Goal: Information Seeking & Learning: Understand process/instructions

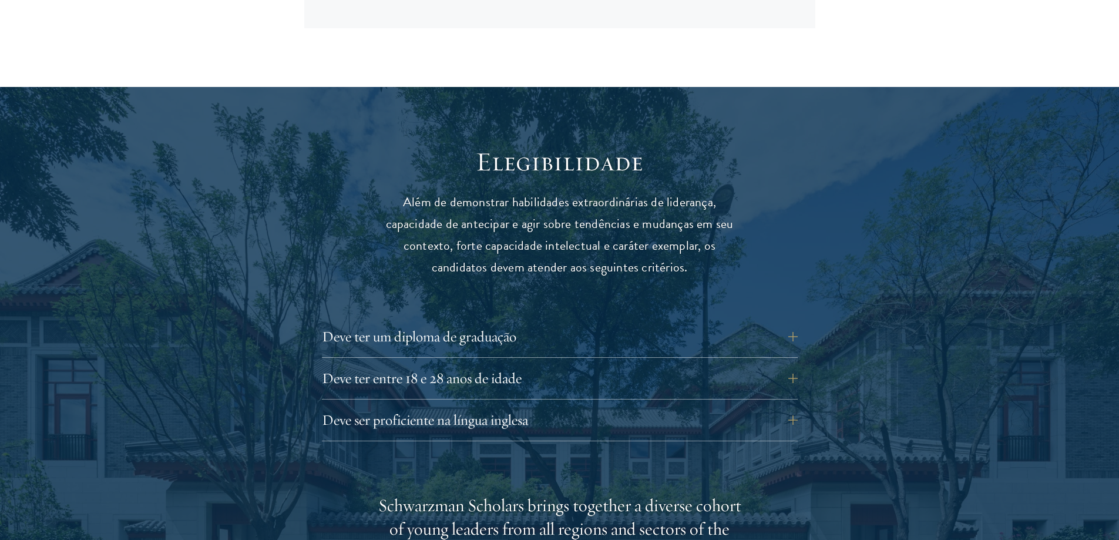
scroll to position [1527, 0]
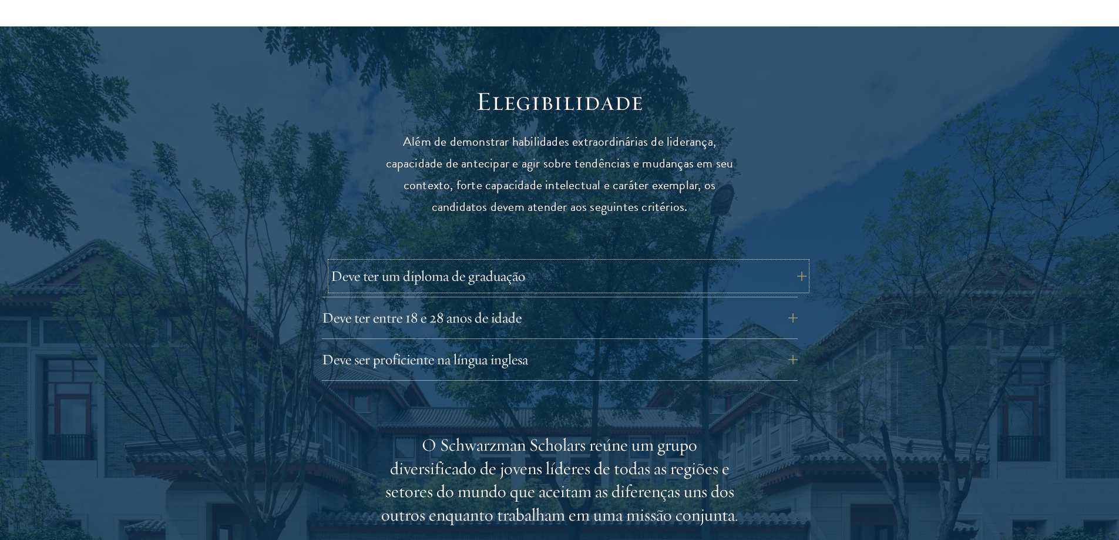
click at [512, 271] on font "Deve ter um diploma de graduação" at bounding box center [428, 276] width 194 height 18
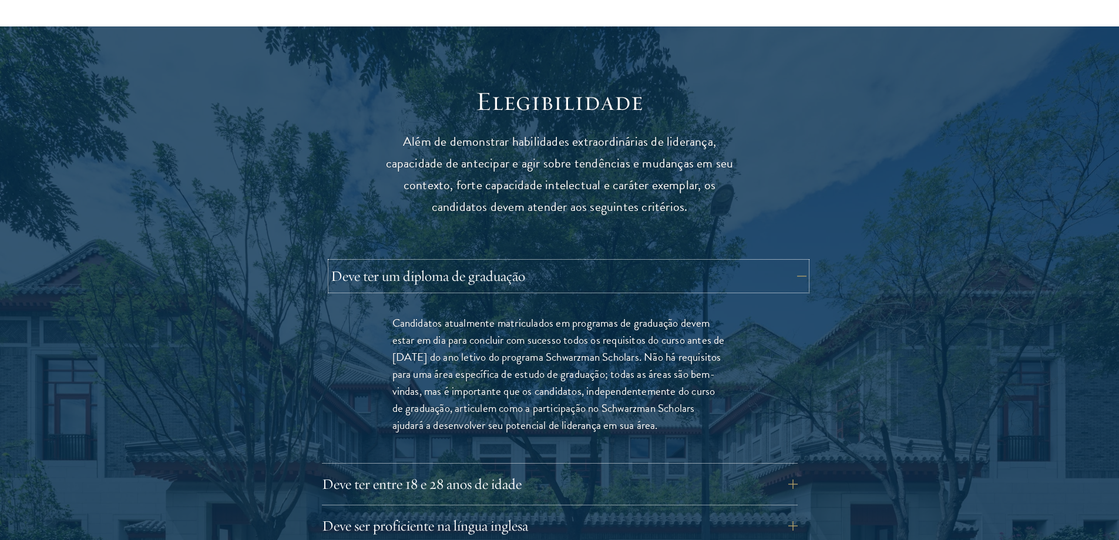
click at [512, 271] on font "Deve ter um diploma de graduação" at bounding box center [428, 276] width 194 height 18
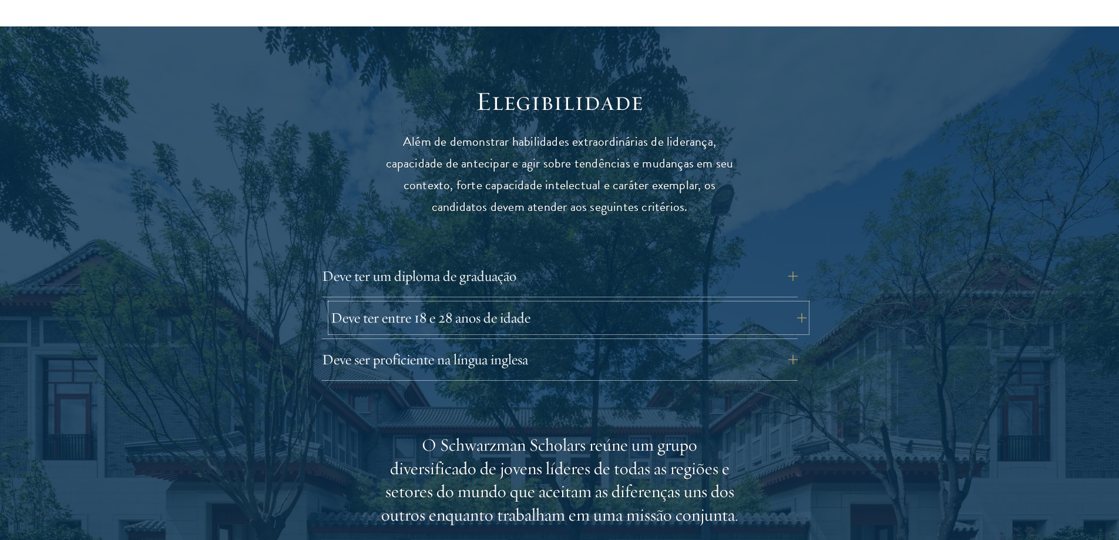
click at [498, 307] on button "Deve ter entre 18 e 28 anos de idade" at bounding box center [569, 318] width 476 height 28
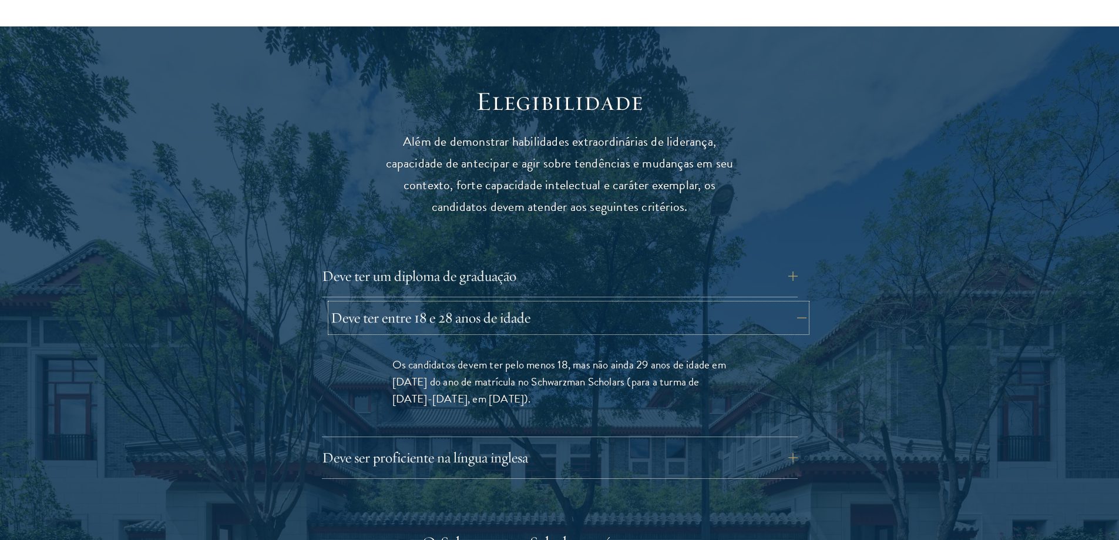
click at [528, 313] on font "Deve ter entre 18 e 28 anos de idade" at bounding box center [431, 317] width 200 height 18
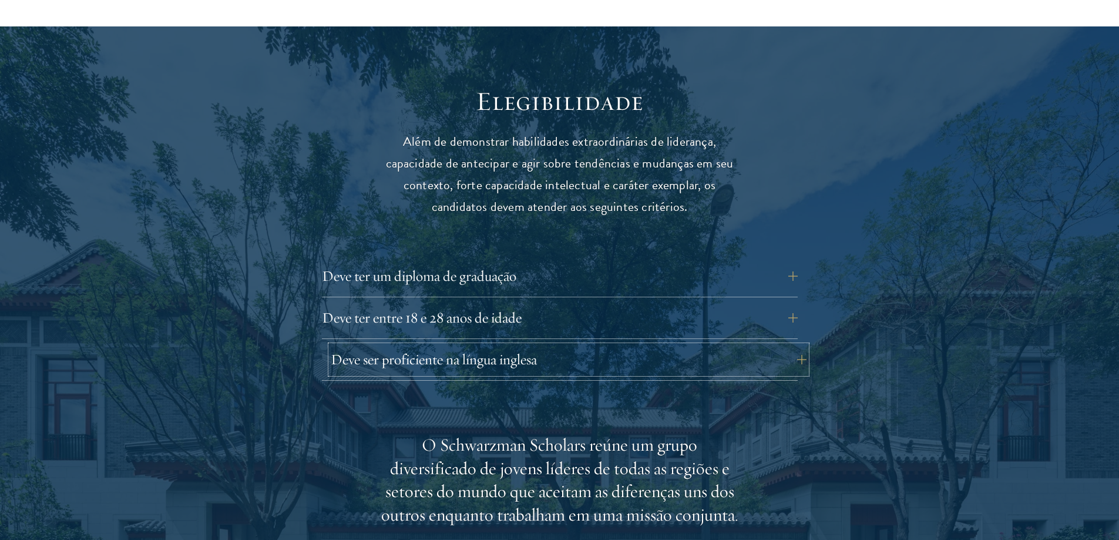
drag, startPoint x: 528, startPoint y: 317, endPoint x: 482, endPoint y: 356, distance: 60.9
click at [482, 356] on font "Deve ser proficiente na língua inglesa" at bounding box center [434, 359] width 206 height 18
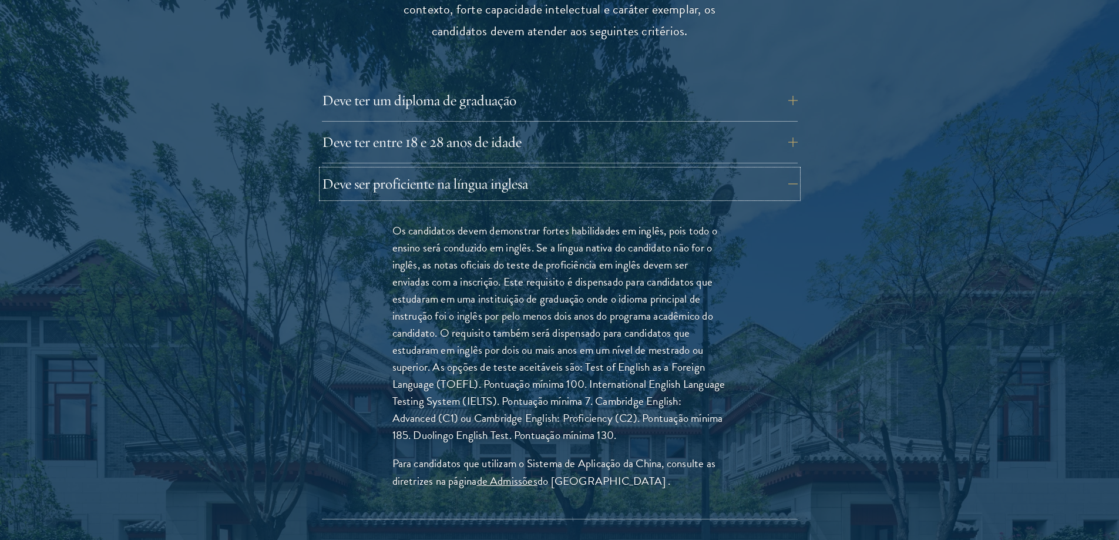
scroll to position [1704, 0]
drag, startPoint x: 496, startPoint y: 437, endPoint x: 597, endPoint y: 438, distance: 101.1
click at [597, 438] on font "Os candidatos devem demonstrar fortes habilidades em inglês, pois todo o ensino…" at bounding box center [558, 332] width 333 height 222
copy font "Duolingo English Test."
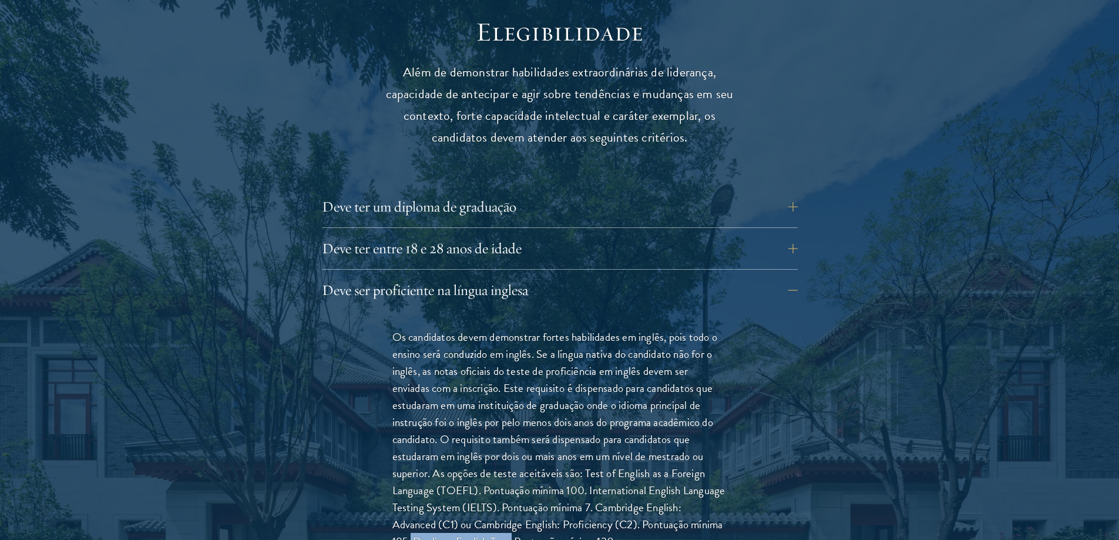
scroll to position [1821, 0]
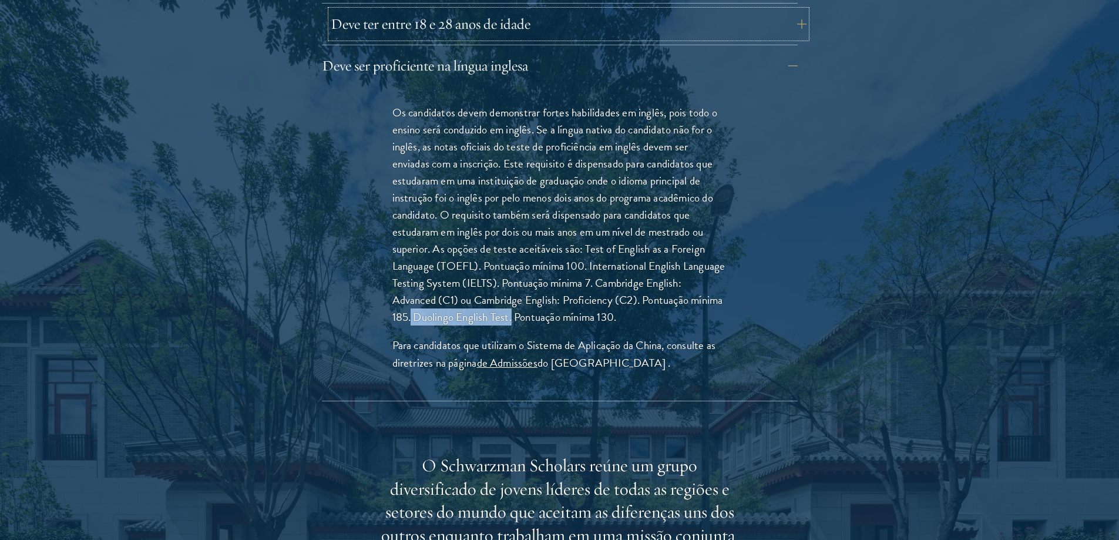
click at [521, 17] on font "Deve ter entre 18 e 28 anos de idade" at bounding box center [431, 24] width 200 height 18
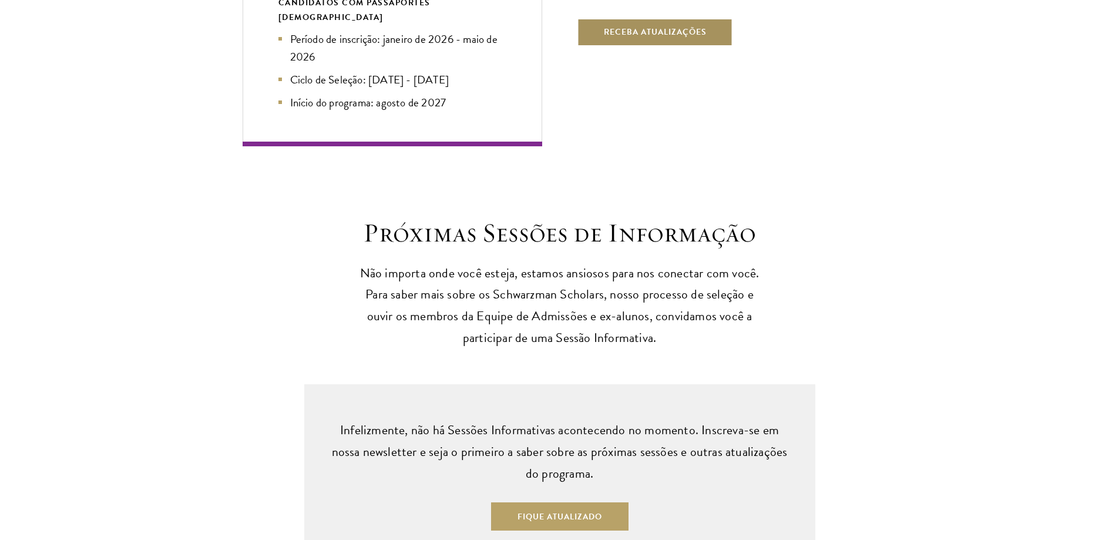
scroll to position [2937, 0]
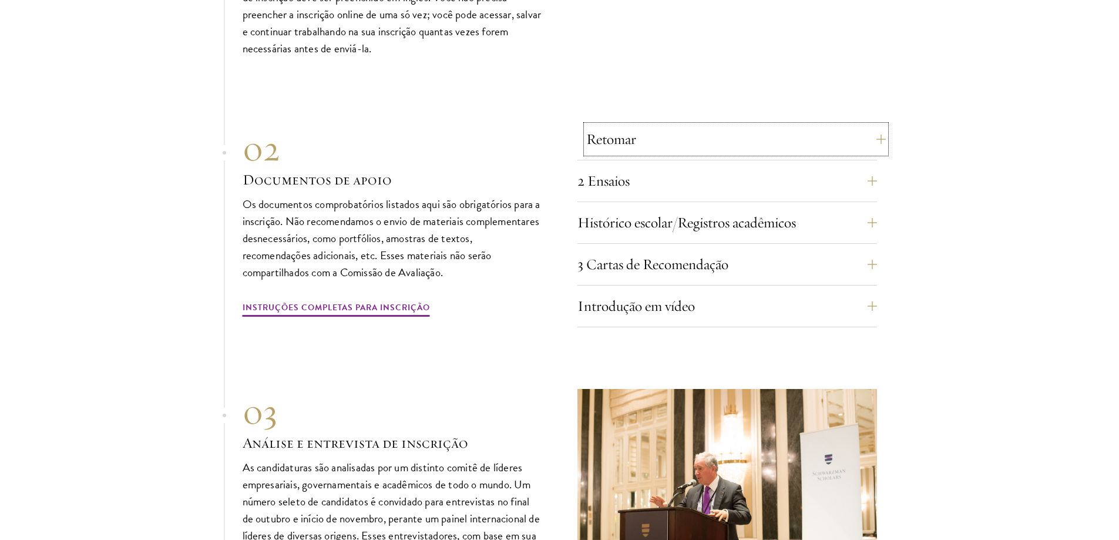
click at [623, 135] on font "Retomar" at bounding box center [611, 139] width 50 height 18
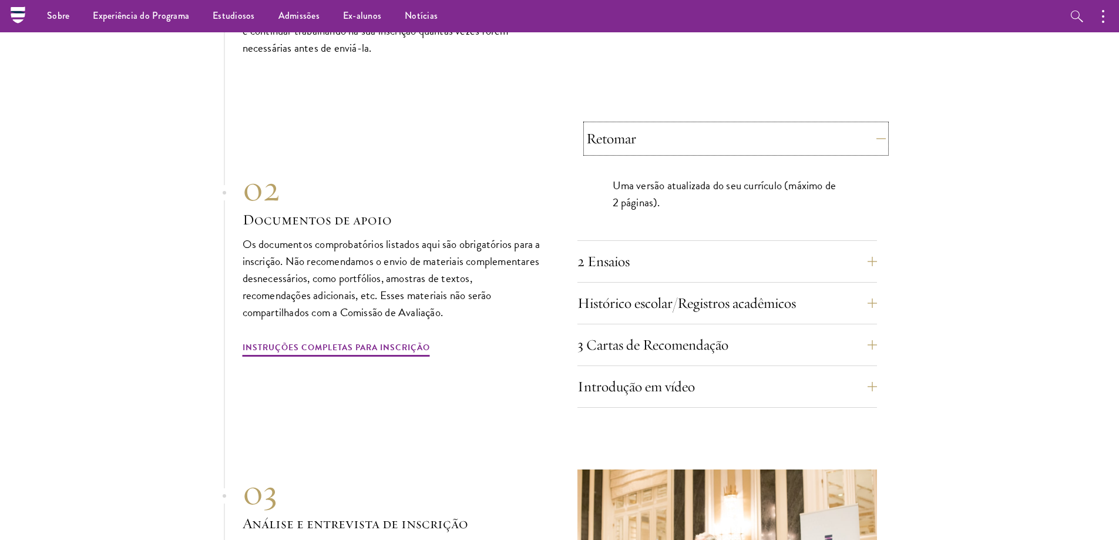
scroll to position [3779, 0]
click at [634, 130] on font "Retomar" at bounding box center [611, 139] width 50 height 18
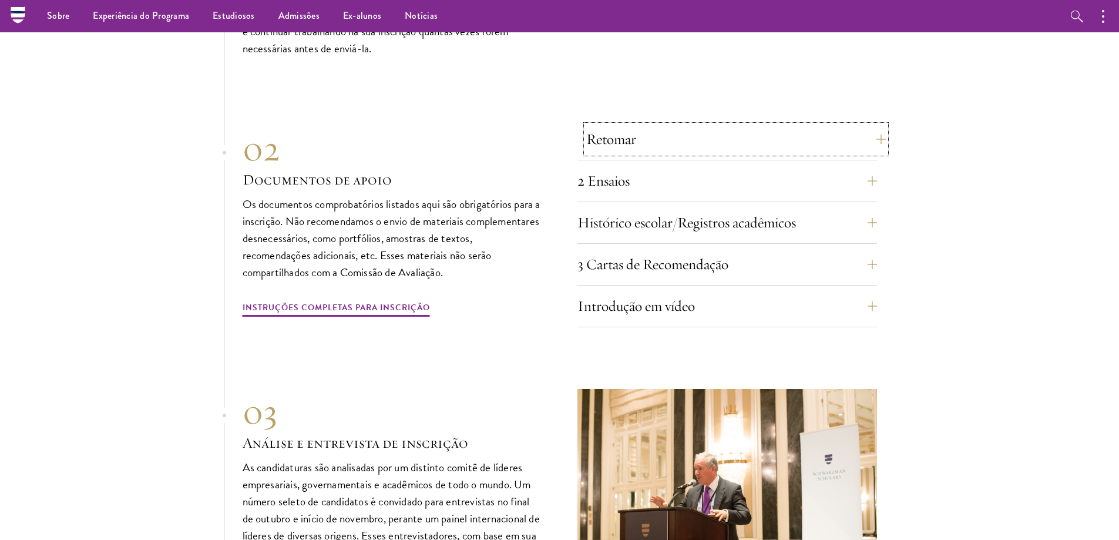
click at [662, 125] on button "Retomar" at bounding box center [736, 139] width 300 height 28
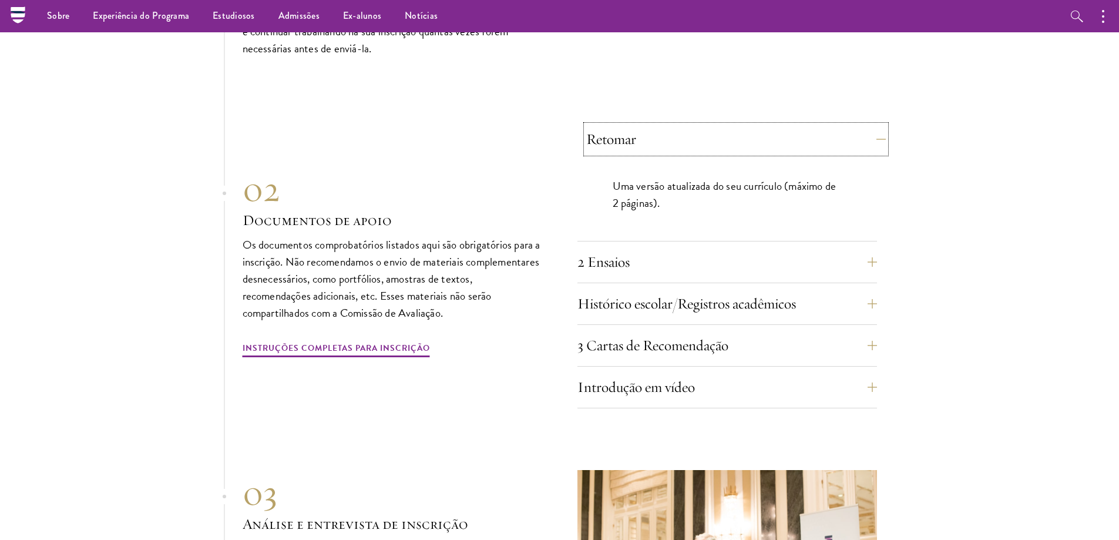
click at [662, 125] on button "Retomar" at bounding box center [736, 139] width 300 height 28
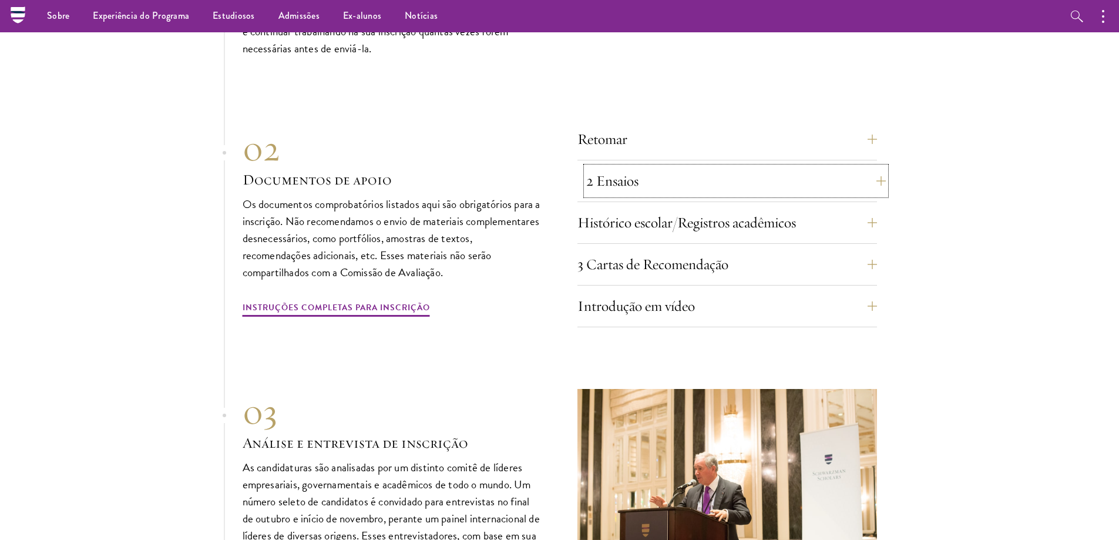
click at [658, 173] on button "2 Ensaios" at bounding box center [736, 181] width 300 height 28
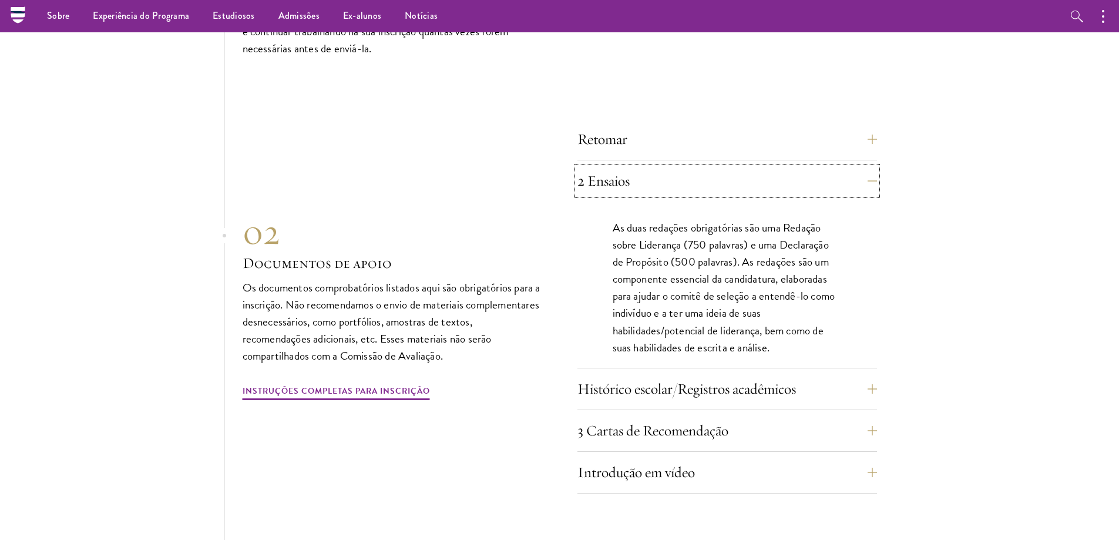
drag, startPoint x: 704, startPoint y: 177, endPoint x: 520, endPoint y: 256, distance: 200.0
click at [522, 255] on div "Retomar Uma versão atualizada do seu currículo (máximo de 2 páginas). 2 Ensaios…" at bounding box center [560, 306] width 634 height 375
click at [485, 256] on h3 "Documentos de apoio" at bounding box center [393, 263] width 300 height 20
click at [680, 219] on font "As duas redações obrigatórias são uma Redação sobre Liderança (750 palavras) e …" at bounding box center [724, 287] width 223 height 136
click at [674, 180] on button "2 Ensaios" at bounding box center [736, 181] width 300 height 28
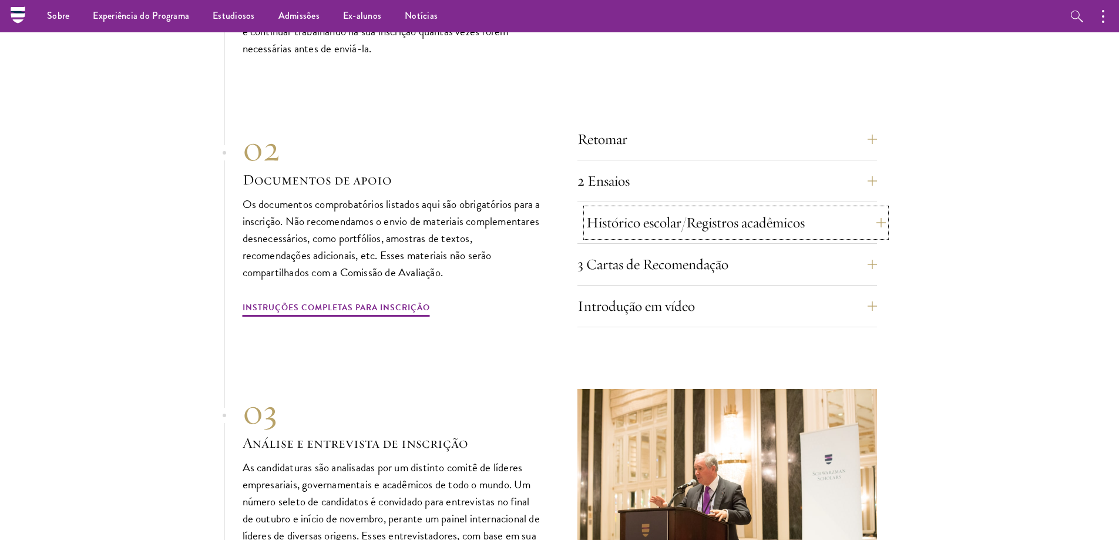
click at [678, 216] on font "Histórico escolar/Registros acadêmicos" at bounding box center [695, 222] width 219 height 18
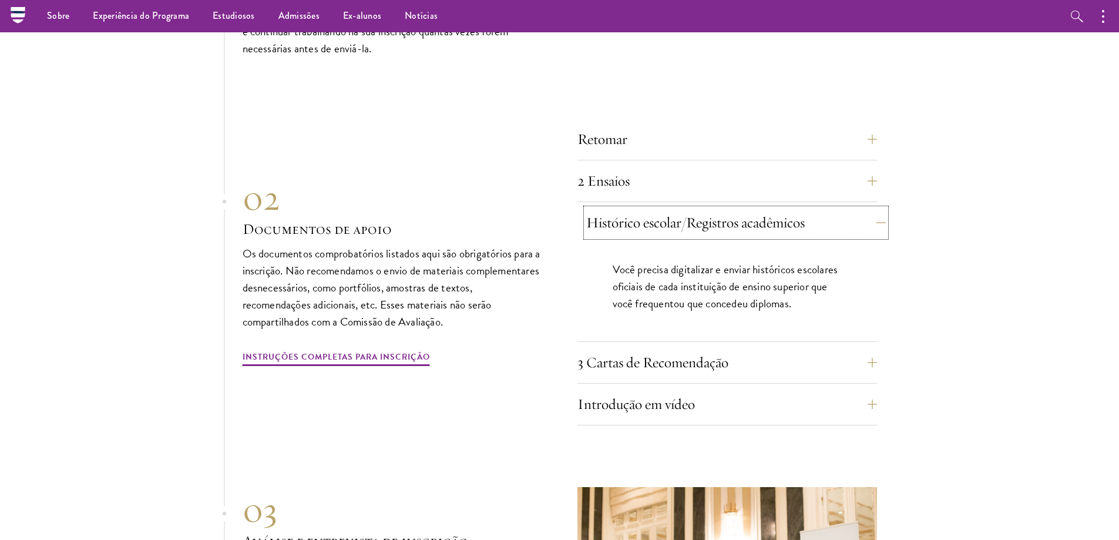
click at [677, 217] on font "Histórico escolar/Registros acadêmicos" at bounding box center [695, 222] width 219 height 18
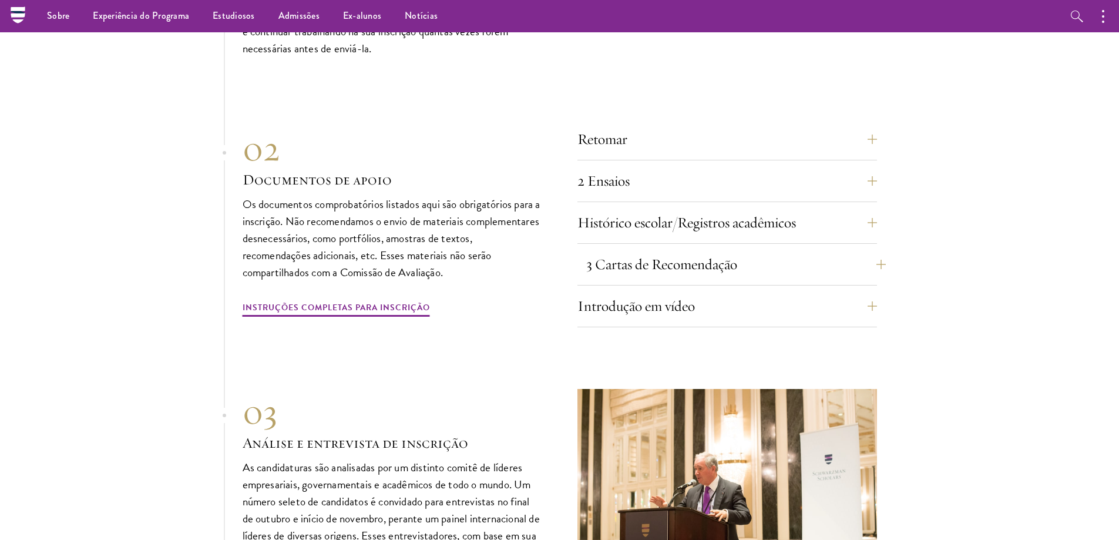
click at [670, 269] on div "3 Cartas de Recomendação Os recomendadores devem conhecê-lo bem e ser capazes d…" at bounding box center [728, 267] width 300 height 35
drag, startPoint x: 672, startPoint y: 264, endPoint x: 674, endPoint y: 257, distance: 6.9
click at [672, 264] on button "3 Cartas de Recomendação" at bounding box center [736, 264] width 300 height 28
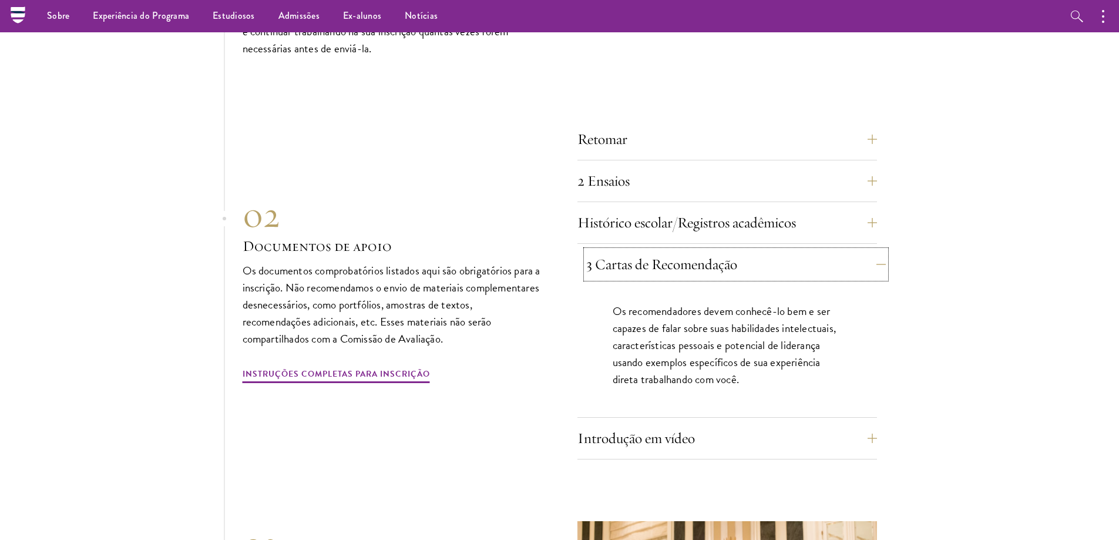
click at [674, 256] on font "3 Cartas de Recomendação" at bounding box center [661, 264] width 151 height 18
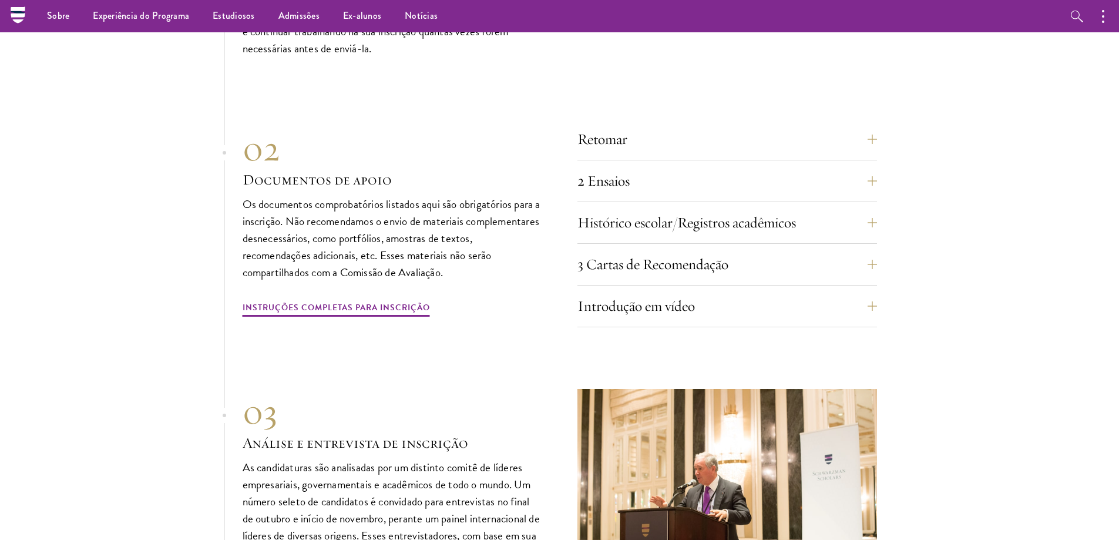
click at [669, 272] on div "3 Cartas de Recomendação Os recomendadores devem conhecê-lo bem e ser capazes d…" at bounding box center [728, 267] width 300 height 35
click at [670, 292] on button "Introdução em vídeo" at bounding box center [736, 306] width 300 height 28
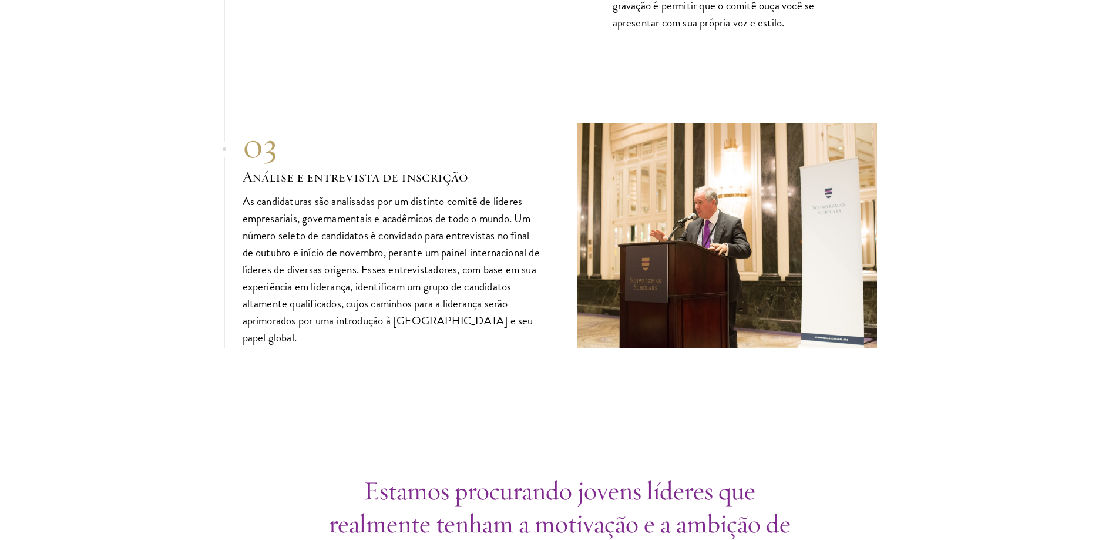
scroll to position [4249, 0]
